Goal: Transaction & Acquisition: Purchase product/service

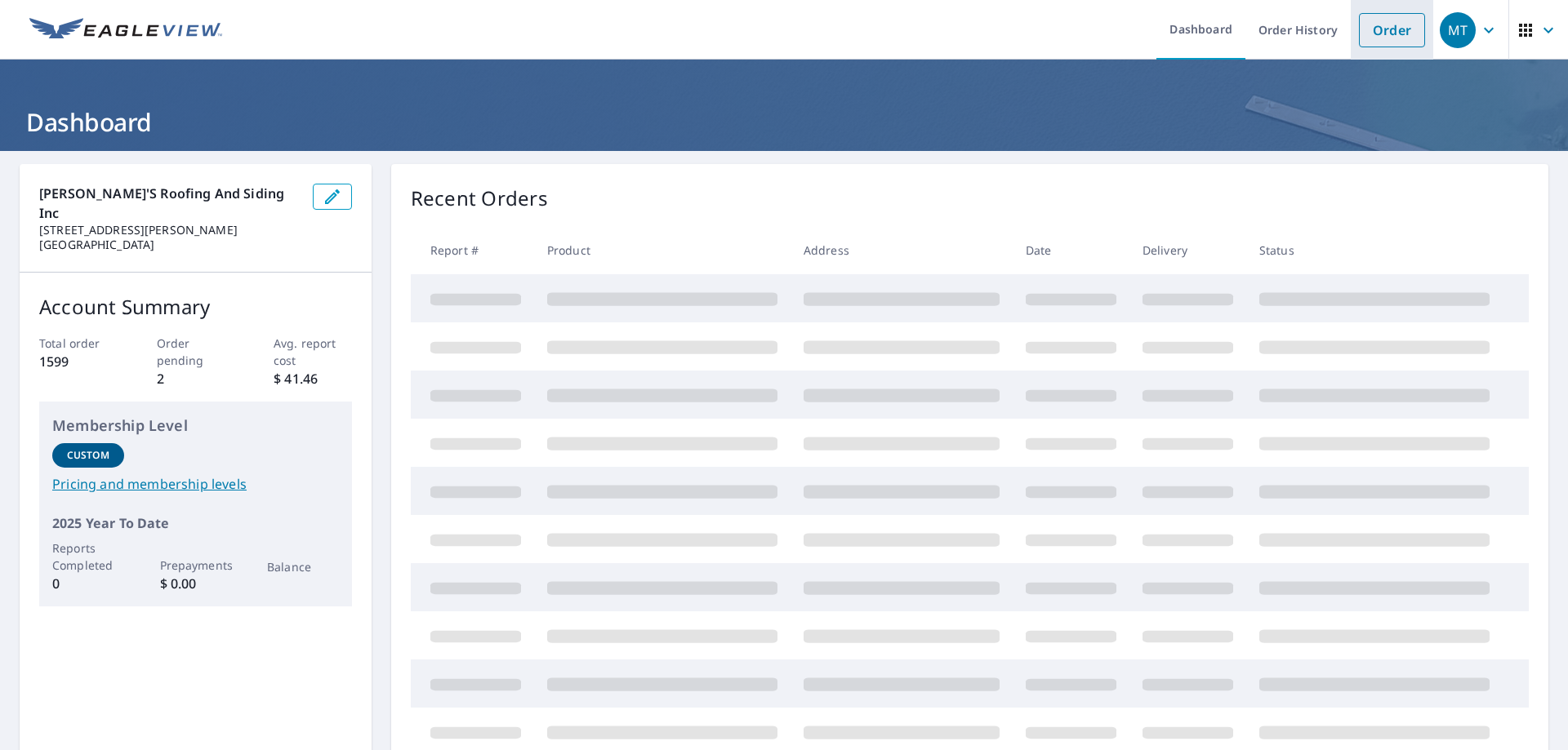
click at [1382, 22] on link "Order" at bounding box center [1392, 30] width 66 height 34
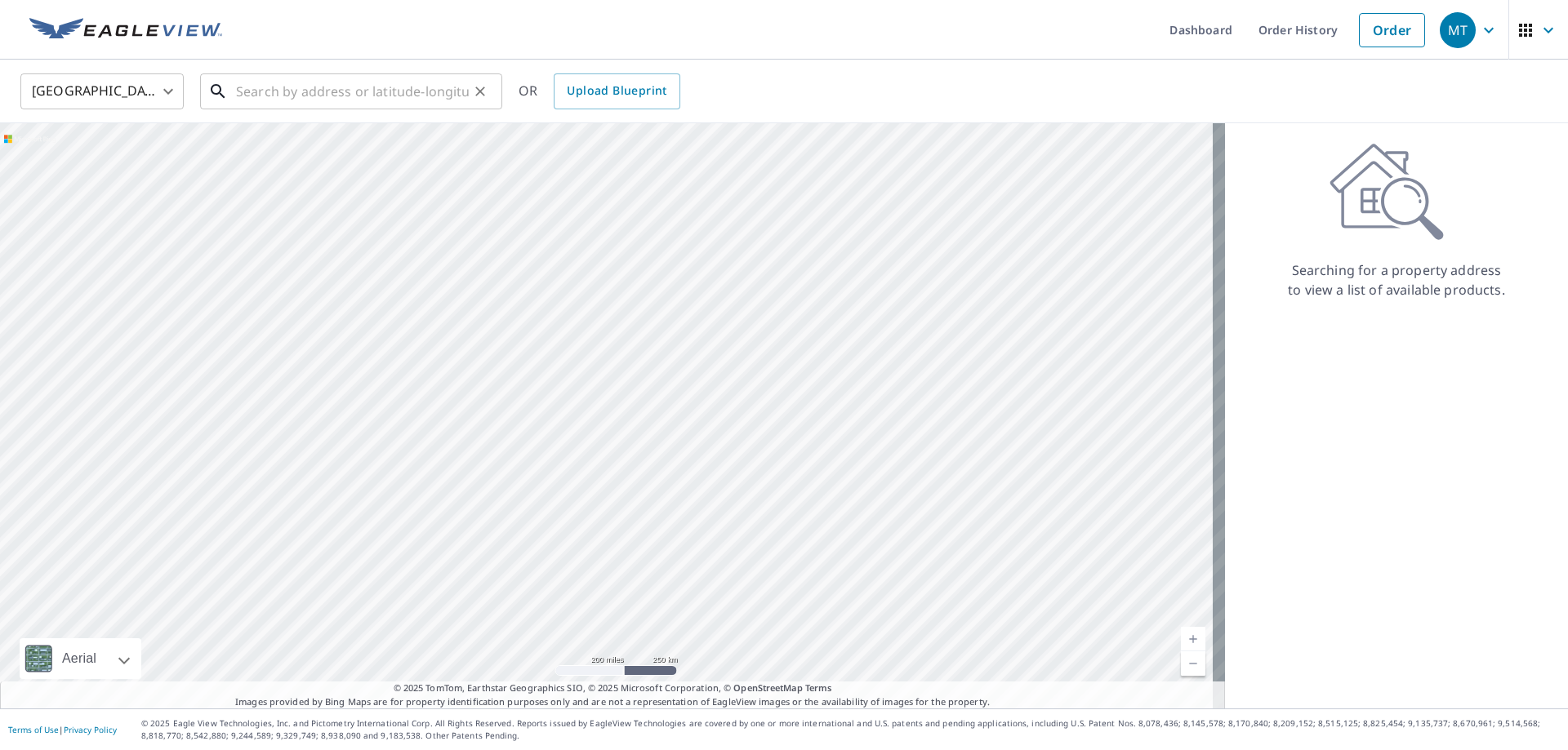
click at [280, 94] on input "text" at bounding box center [352, 91] width 233 height 45
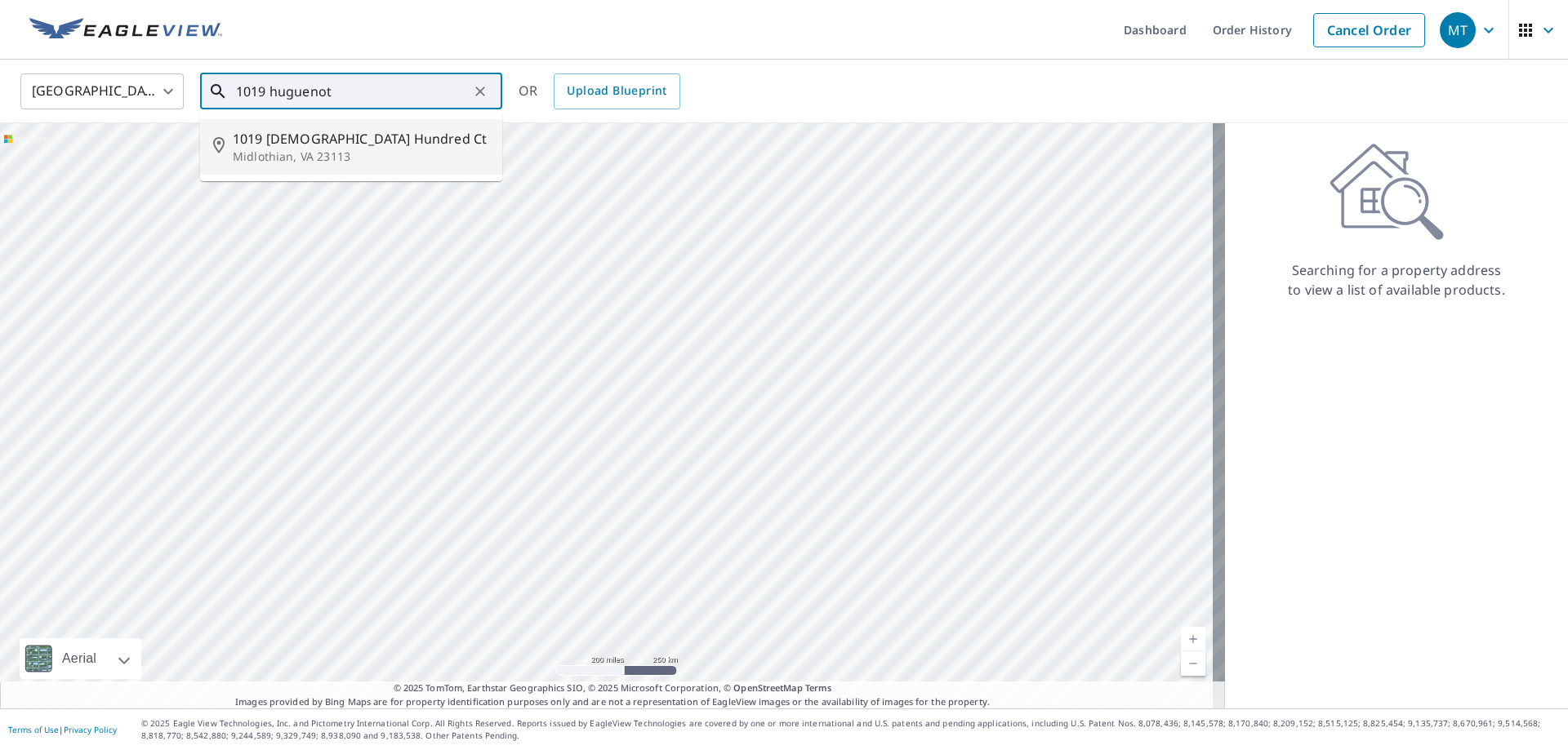
click at [352, 129] on span "1019 [DEMOGRAPHIC_DATA] Hundred Ct" at bounding box center [360, 138] width 256 height 19
type input "[STREET_ADDRESS][DEMOGRAPHIC_DATA]"
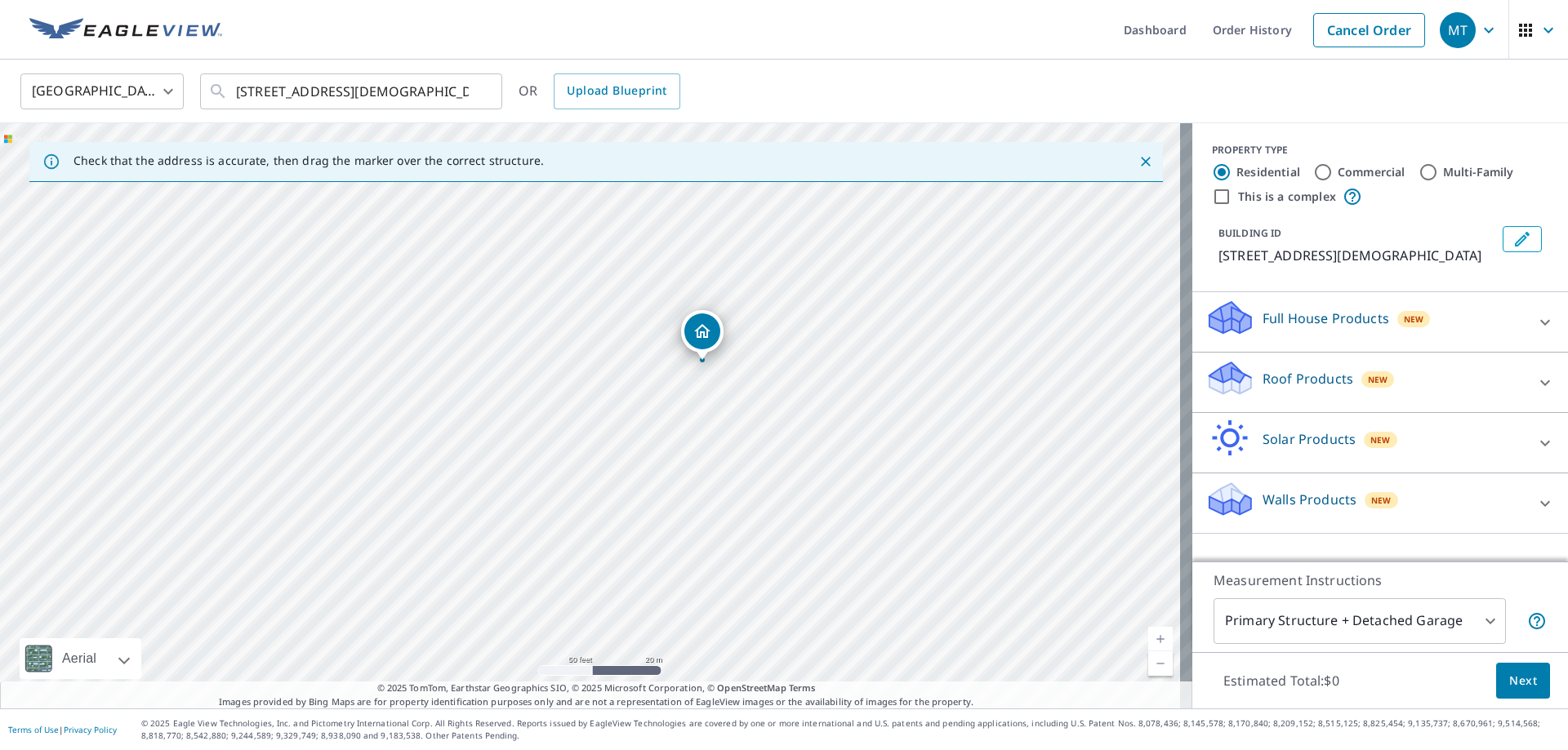
click at [1312, 388] on p "Roof Products" at bounding box center [1308, 378] width 91 height 19
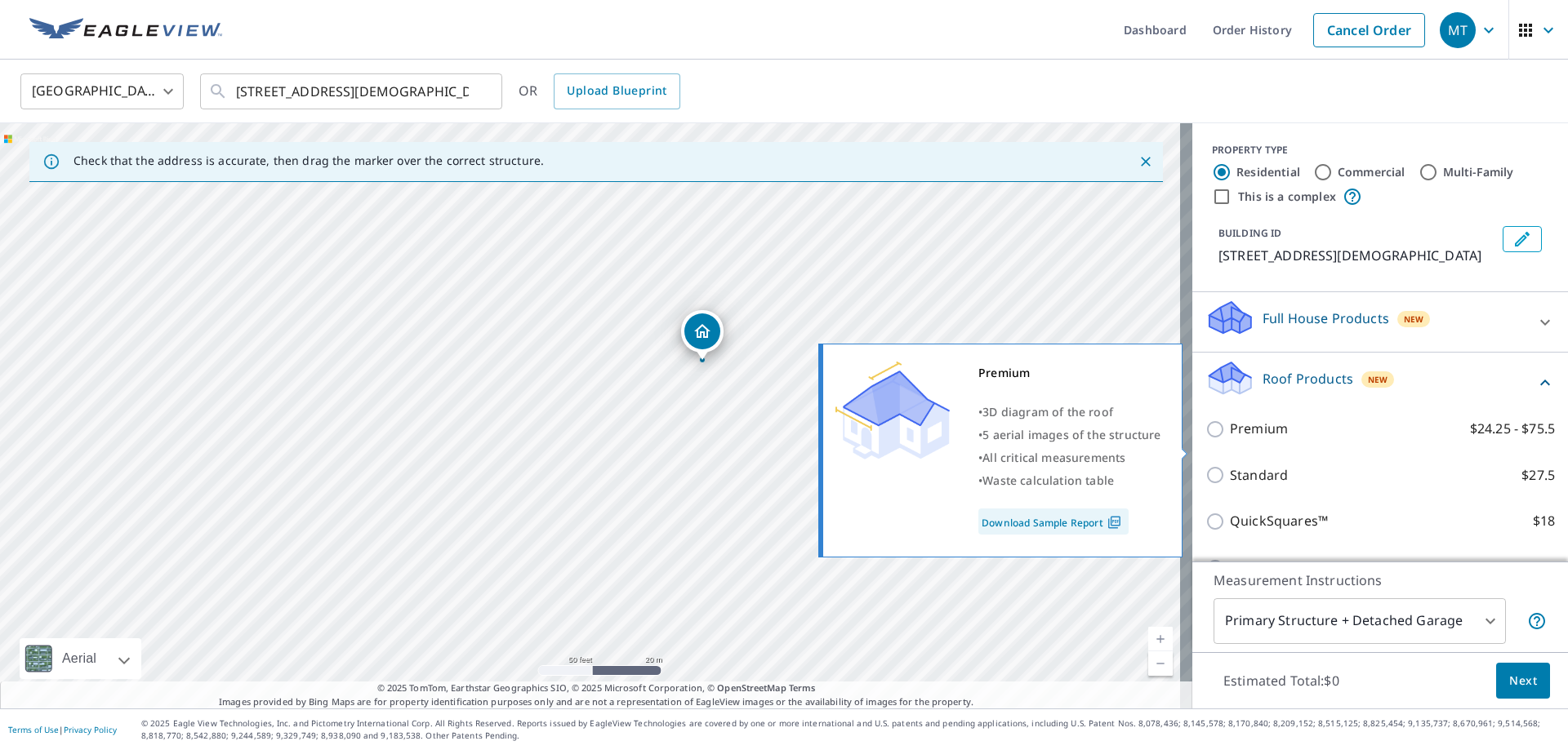
click at [1284, 439] on label "Premium $24.25 - $75.5" at bounding box center [1392, 429] width 325 height 20
click at [1230, 439] on input "Premium $24.25 - $75.5" at bounding box center [1217, 429] width 24 height 19
checkbox input "true"
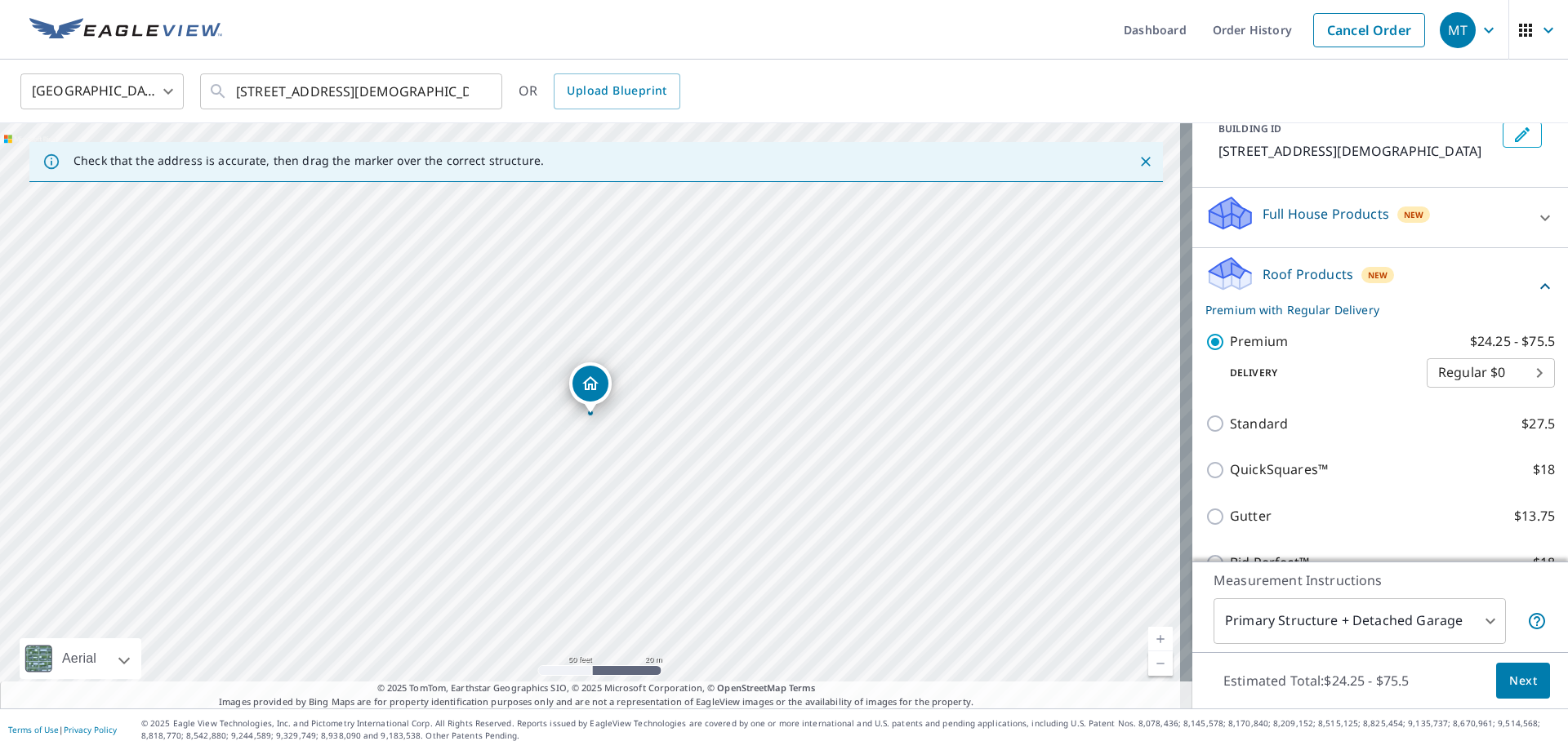
scroll to position [245, 0]
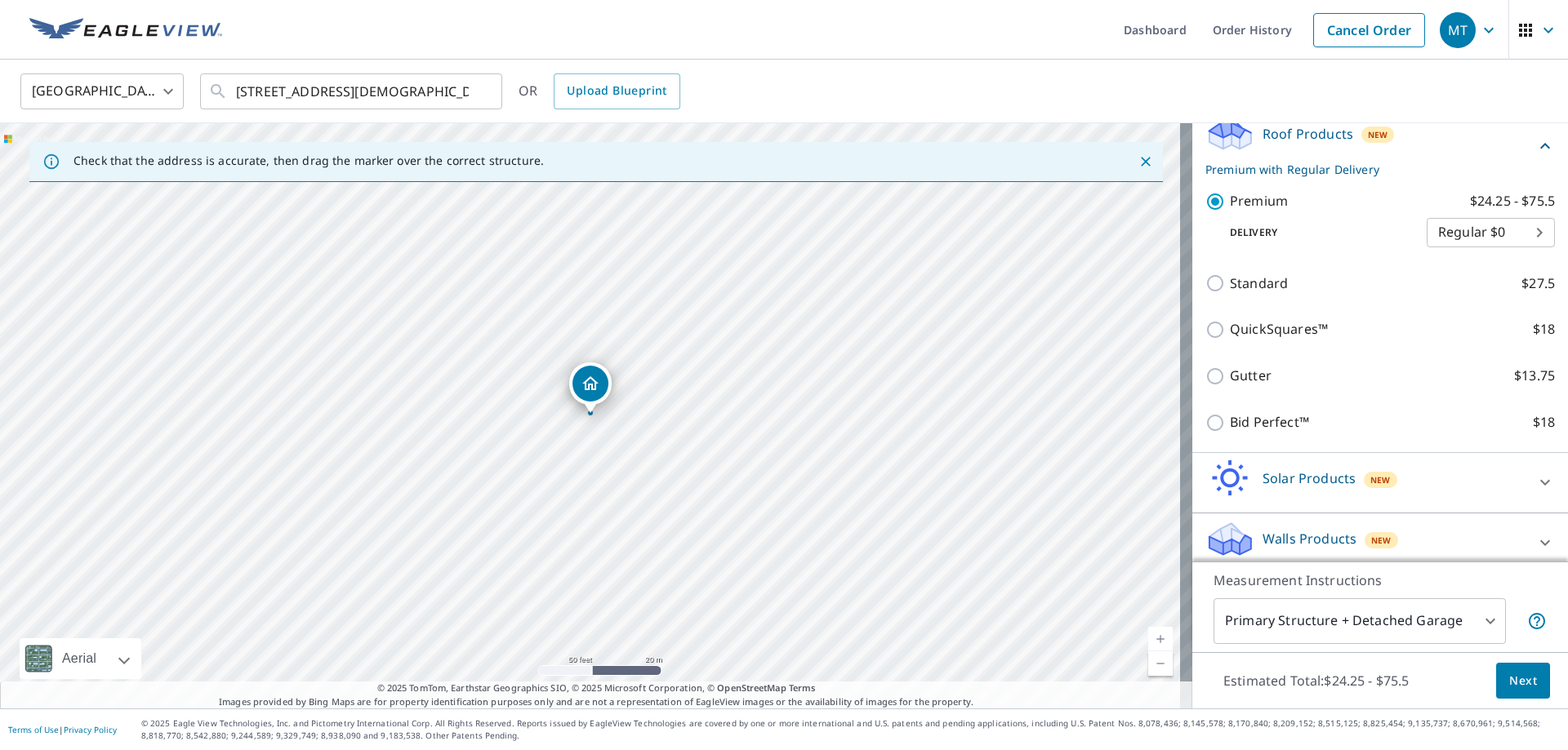
click at [1335, 616] on body "MT MT Dashboard Order History Cancel Order MT [GEOGRAPHIC_DATA] [GEOGRAPHIC_DAT…" at bounding box center [784, 375] width 1568 height 750
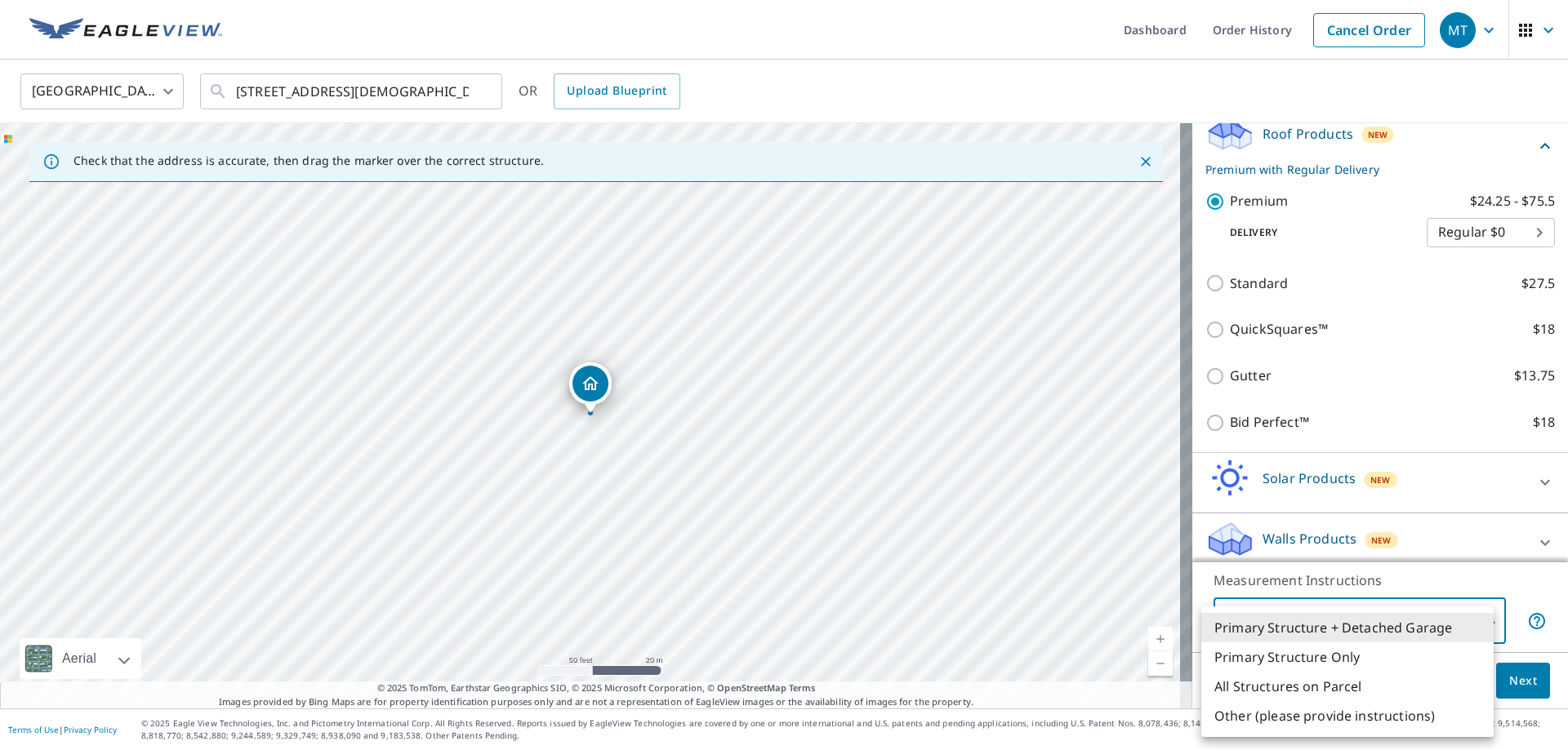
click at [1331, 652] on li "Primary Structure Only" at bounding box center [1347, 657] width 292 height 29
type input "2"
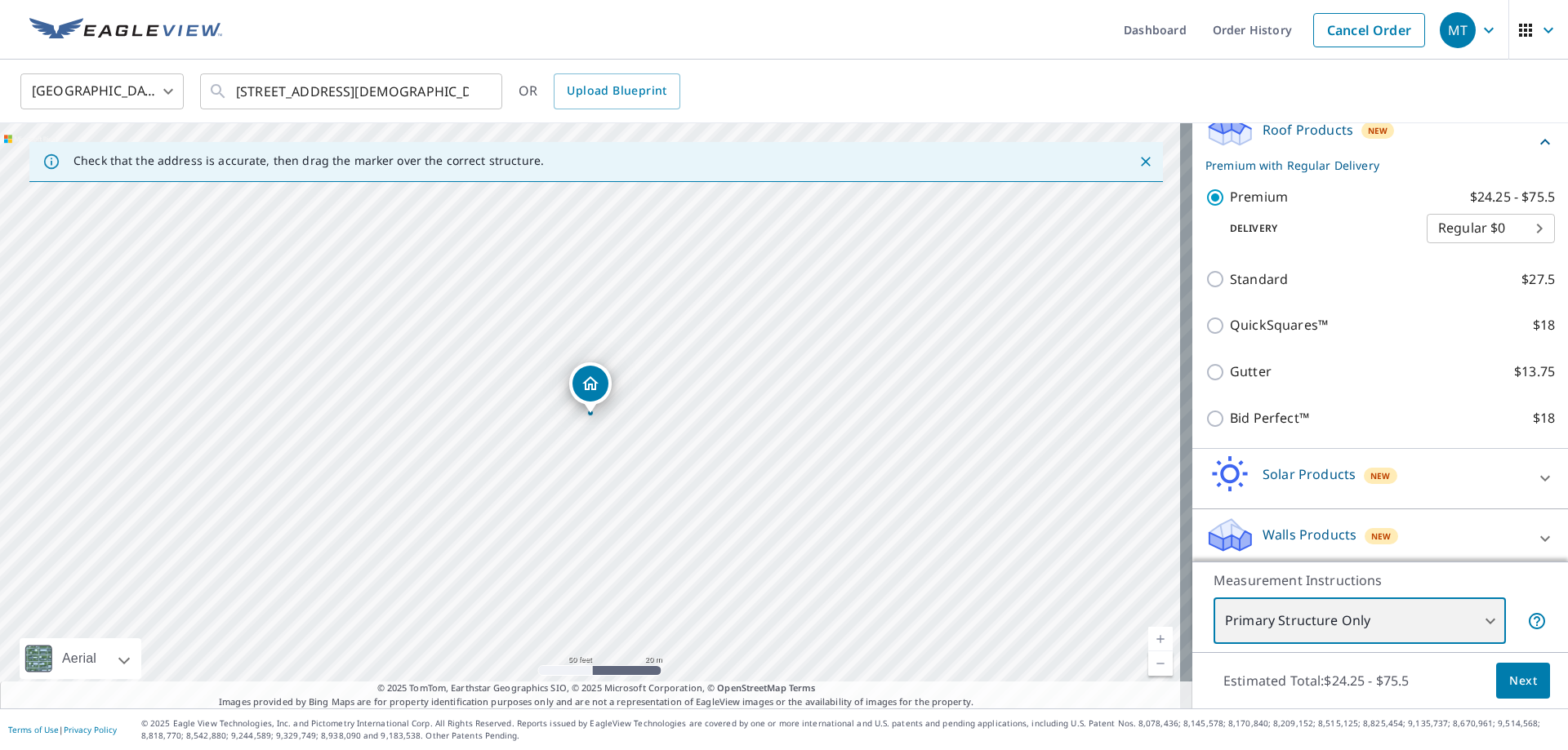
scroll to position [277, 0]
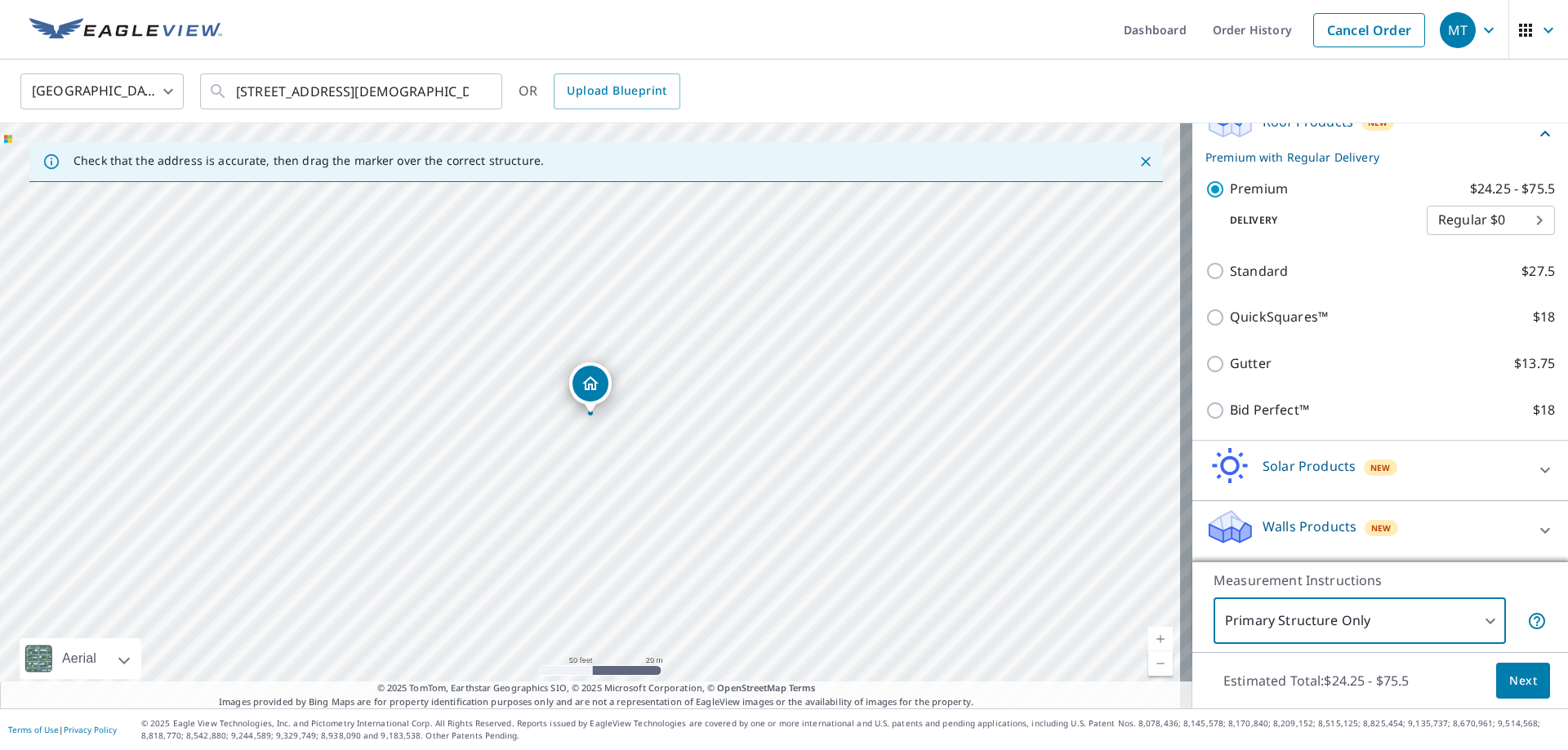
click at [1510, 674] on span "Next" at bounding box center [1523, 681] width 28 height 20
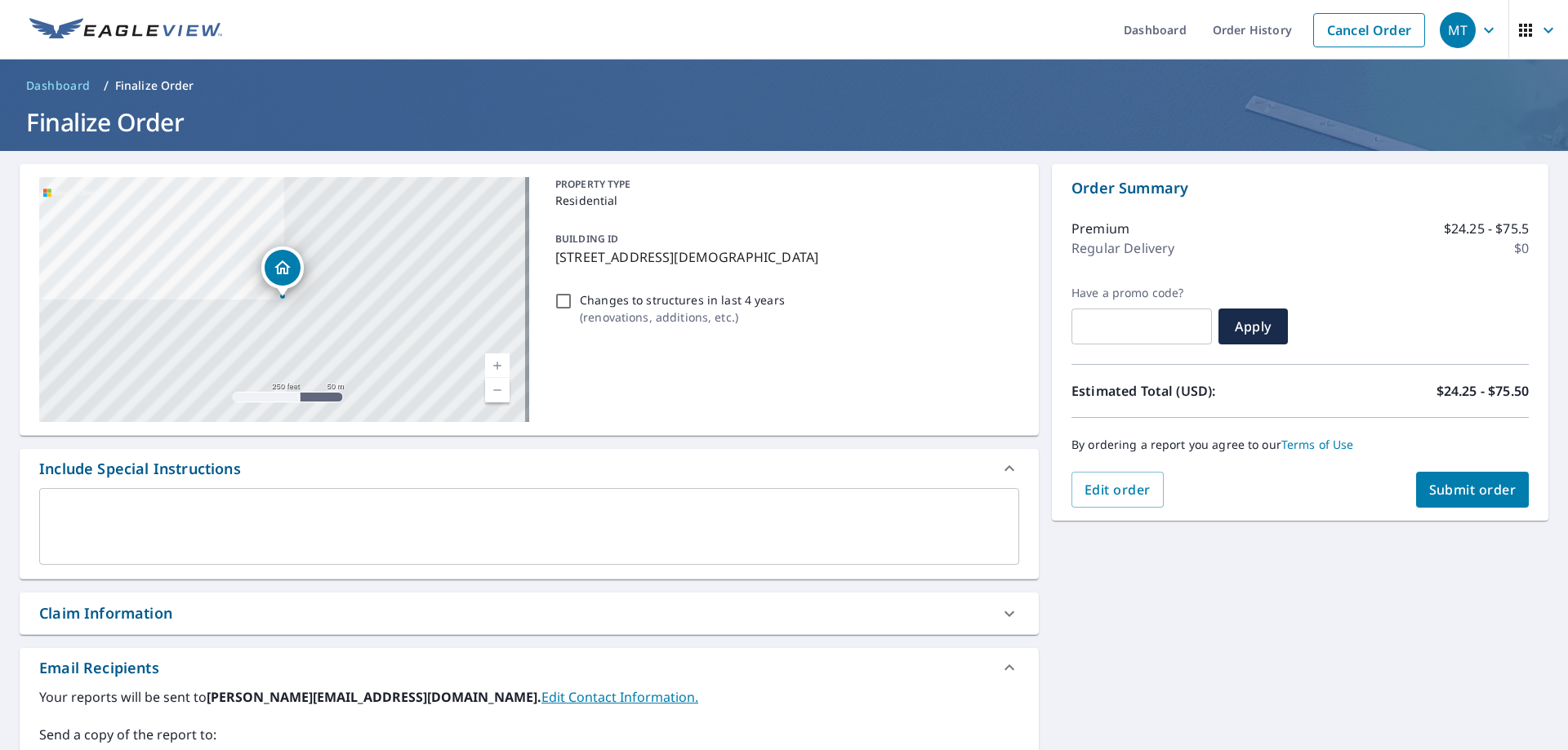
click at [1462, 485] on span "Submit order" at bounding box center [1473, 489] width 87 height 18
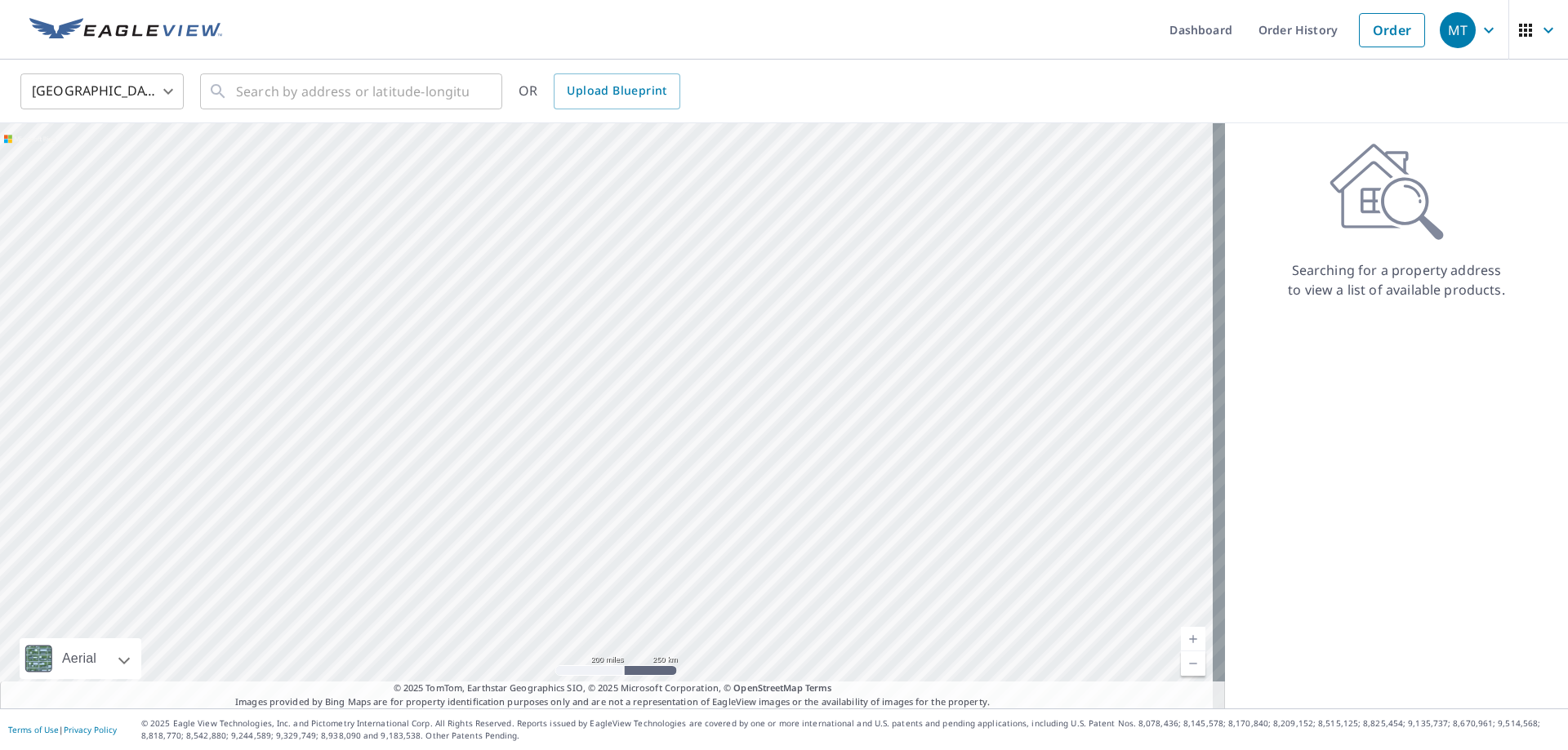
click at [1516, 21] on icon "button" at bounding box center [1525, 29] width 19 height 19
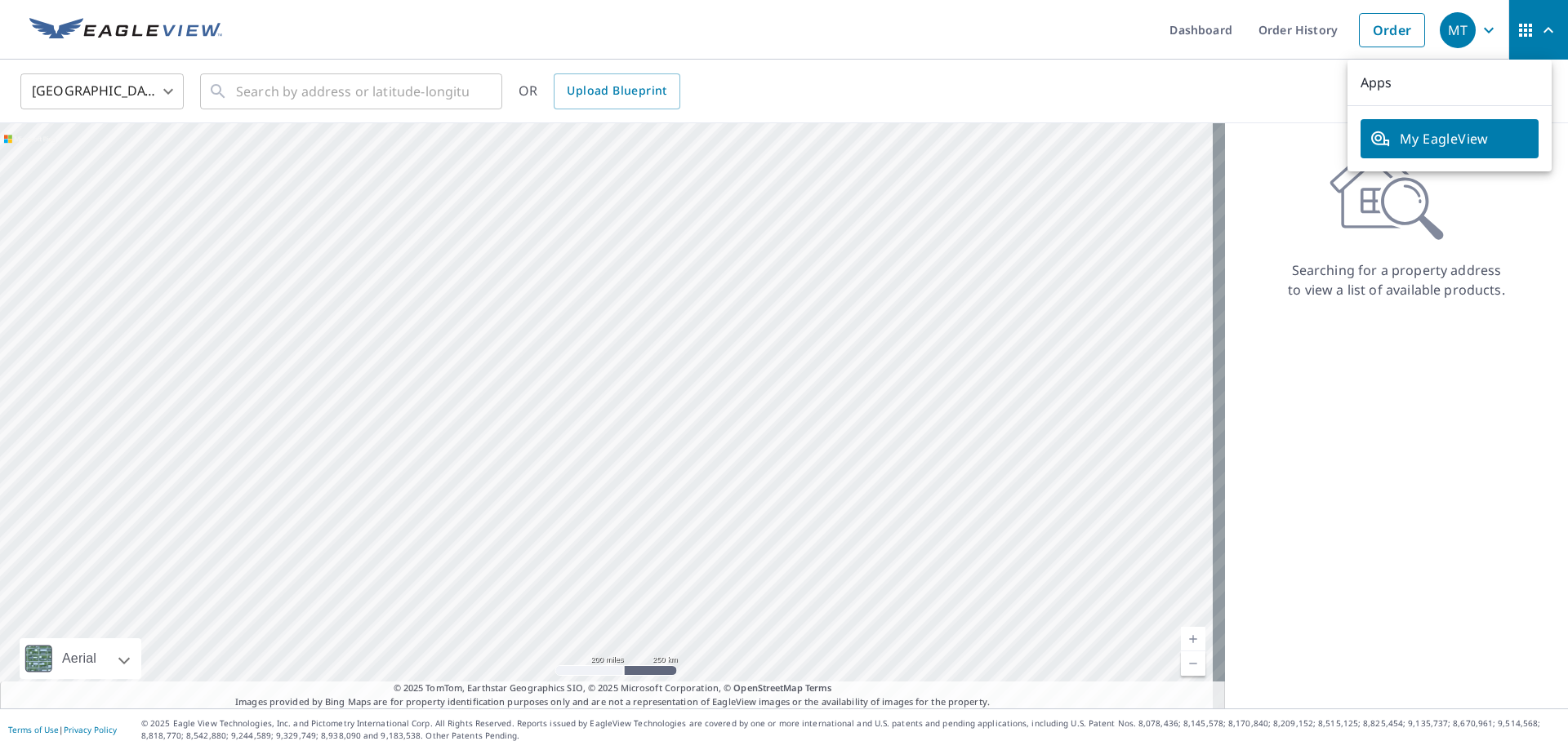
click at [1516, 21] on icon "button" at bounding box center [1525, 29] width 19 height 19
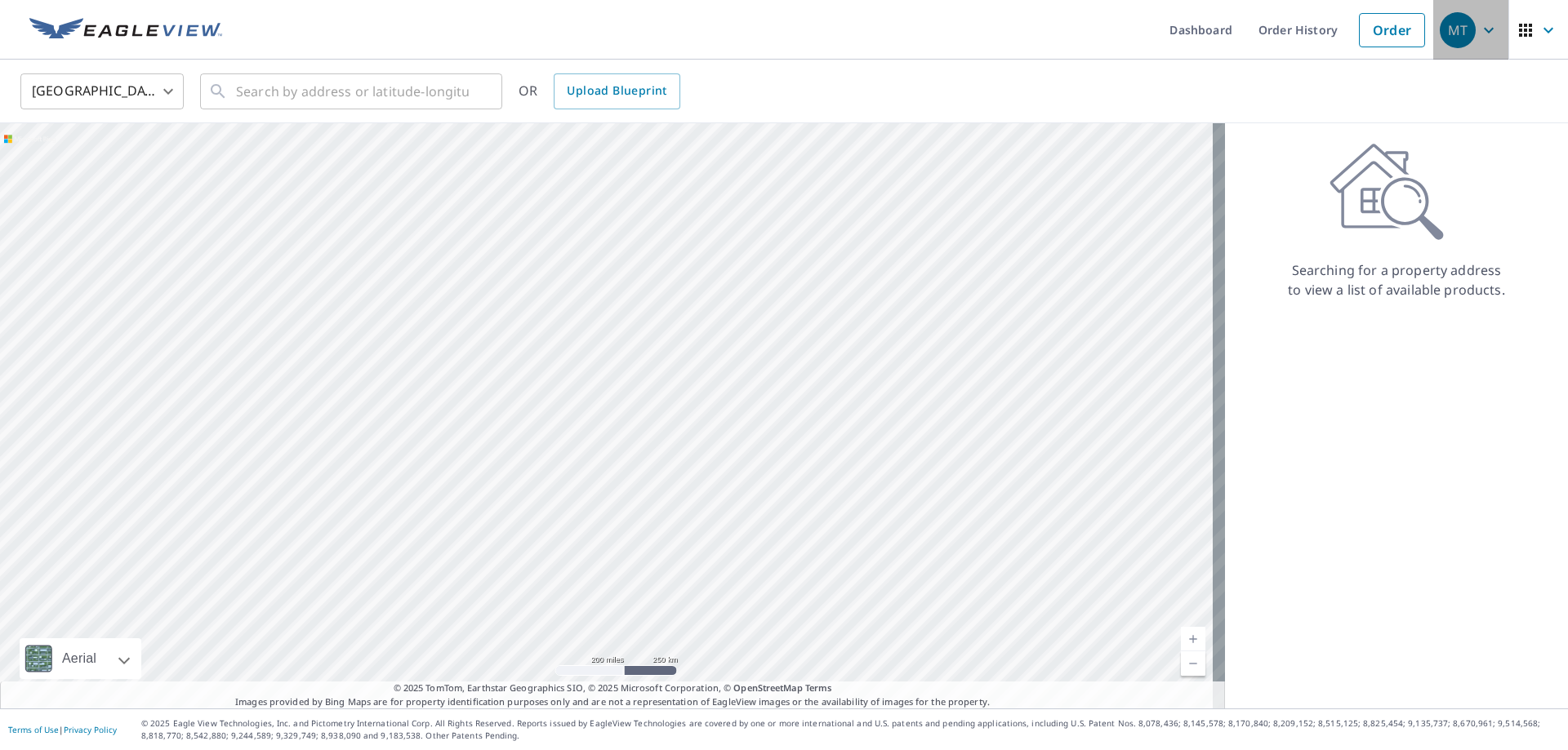
click at [1479, 24] on icon "button" at bounding box center [1488, 29] width 19 height 19
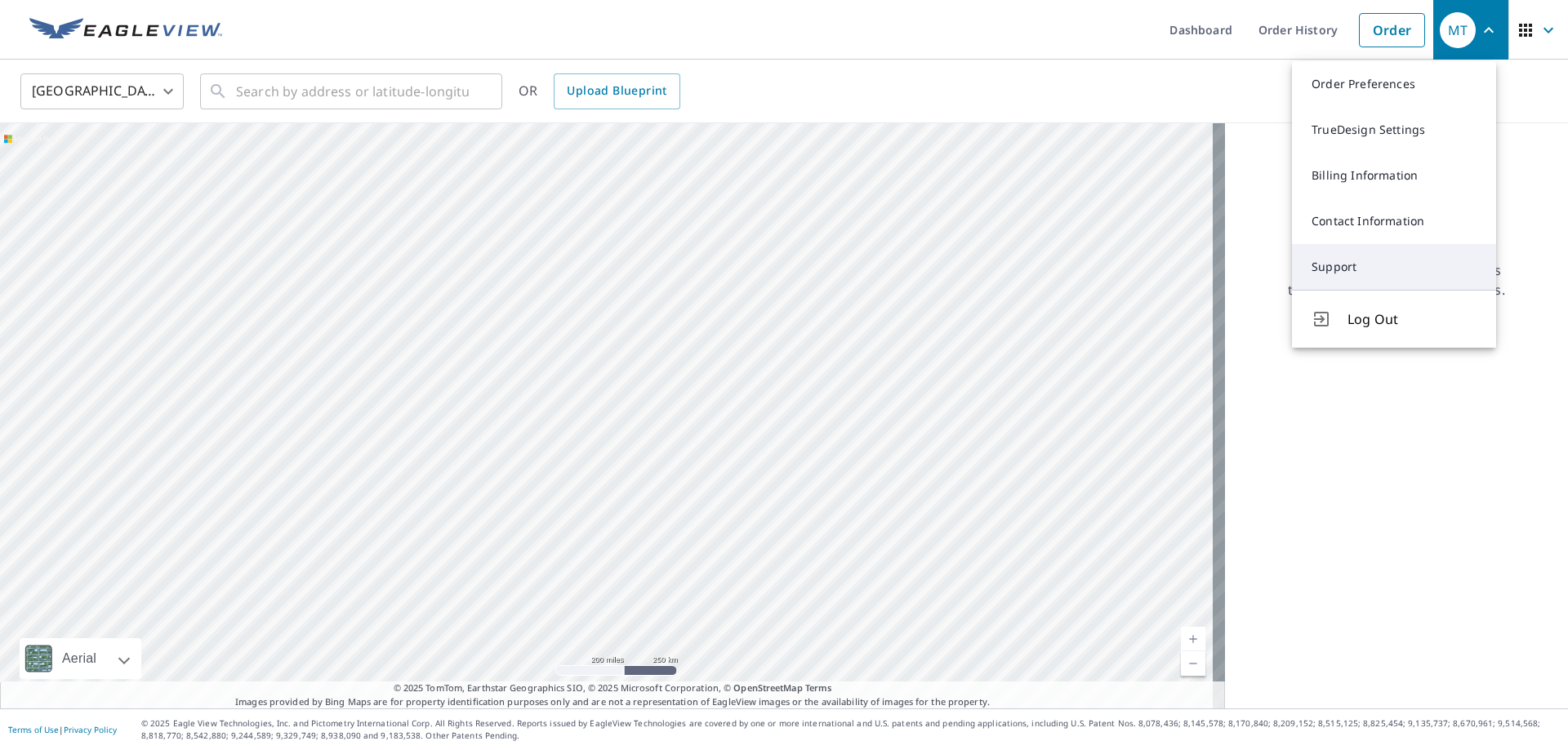
click at [1343, 257] on link "Support" at bounding box center [1393, 267] width 204 height 45
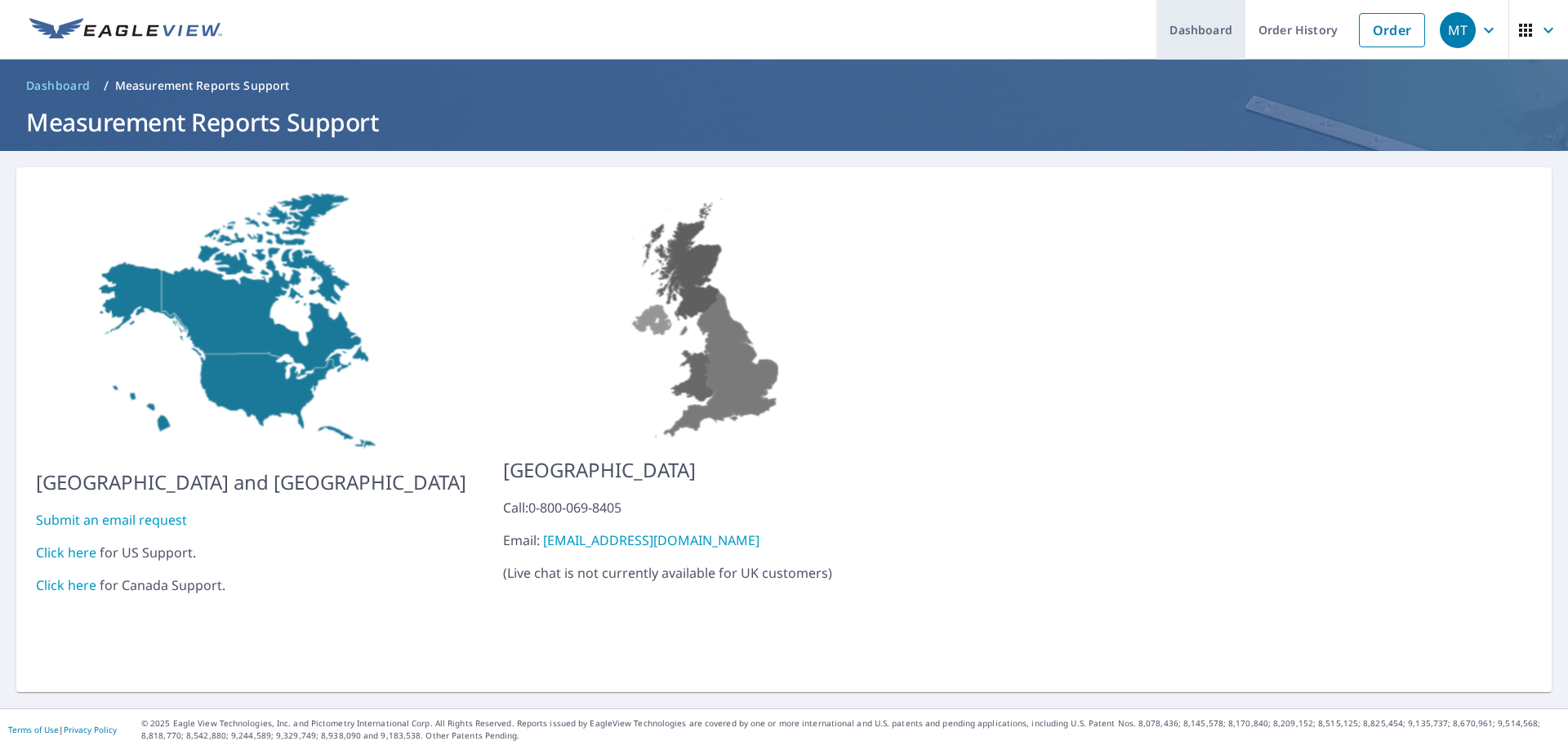
click at [1184, 23] on link "Dashboard" at bounding box center [1201, 29] width 89 height 60
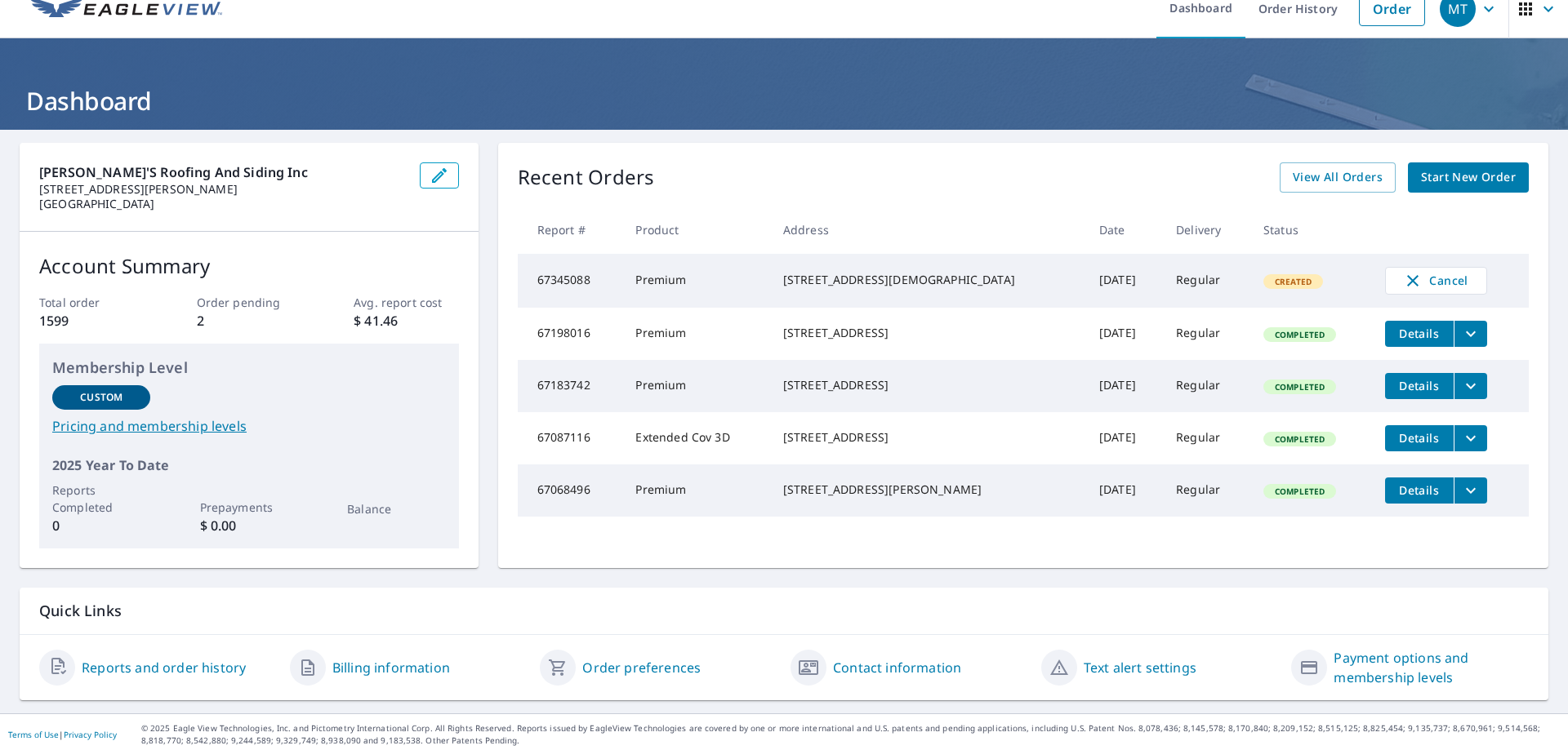
scroll to position [26, 0]
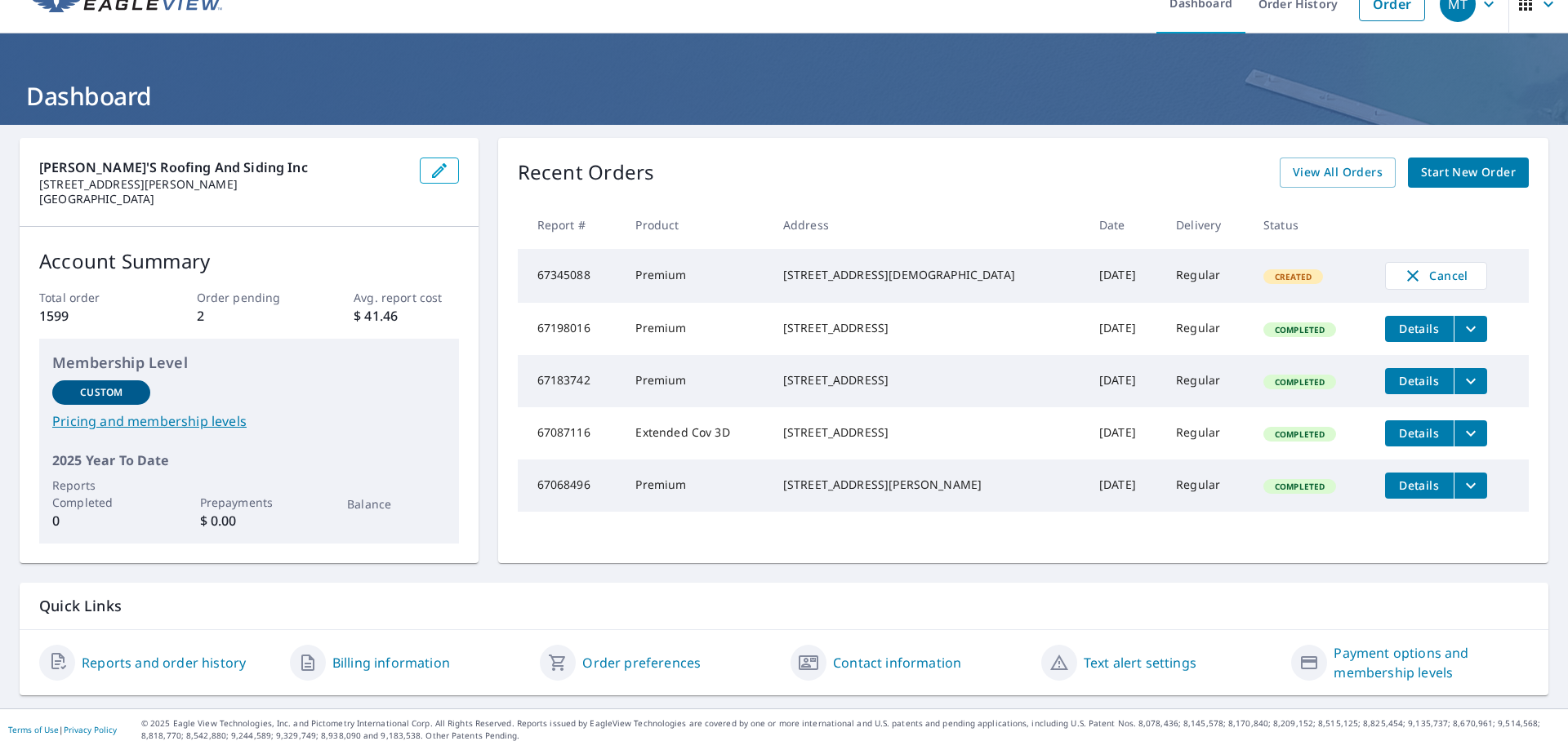
drag, startPoint x: 319, startPoint y: 303, endPoint x: 312, endPoint y: 269, distance: 34.7
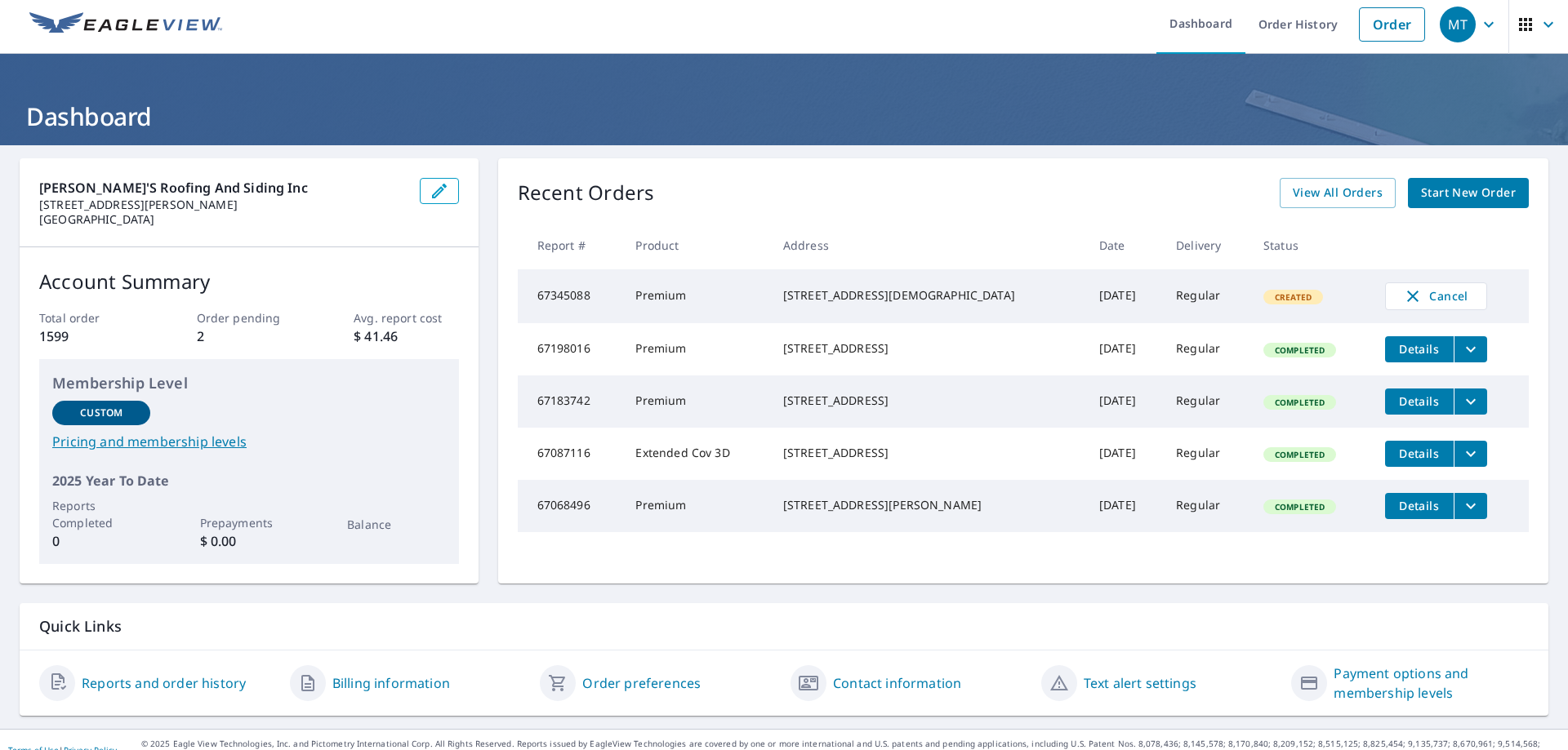
scroll to position [0, 0]
